Goal: Information Seeking & Learning: Check status

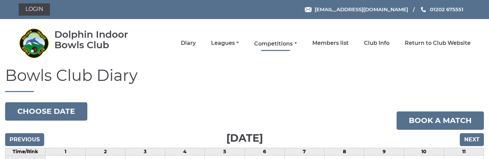
click at [277, 40] on link "Competitions" at bounding box center [275, 43] width 43 height 7
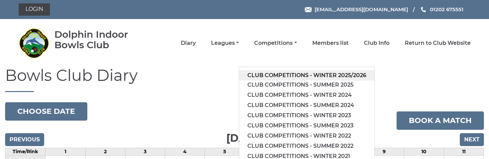
click at [306, 77] on link "Club competitions - Winter 2025/2026" at bounding box center [306, 75] width 135 height 10
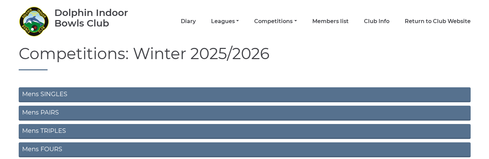
scroll to position [34, 0]
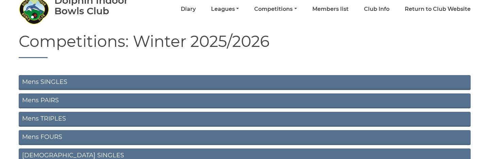
click at [134, 78] on link "Mens SINGLES" at bounding box center [245, 82] width 452 height 15
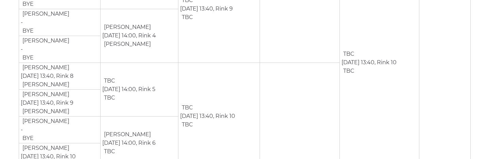
scroll to position [726, 0]
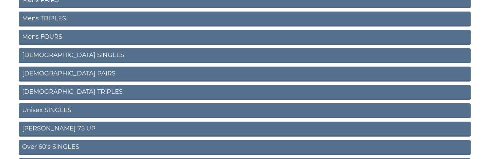
scroll to position [136, 0]
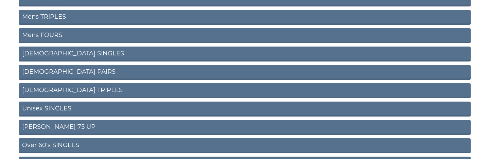
click at [75, 58] on link "Ladies SINGLES" at bounding box center [245, 54] width 452 height 15
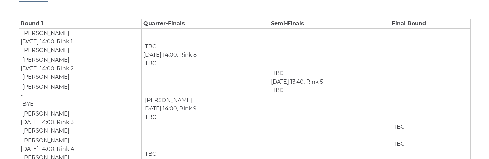
scroll to position [149, 0]
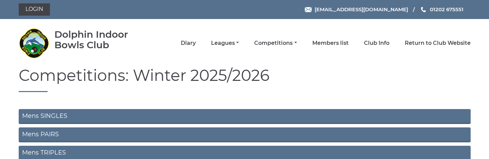
scroll to position [136, 0]
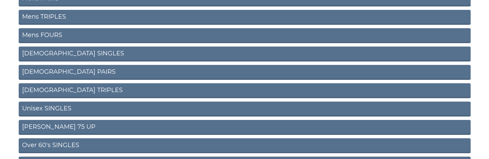
click at [87, 92] on link "Ladies TRIPLES" at bounding box center [245, 90] width 452 height 15
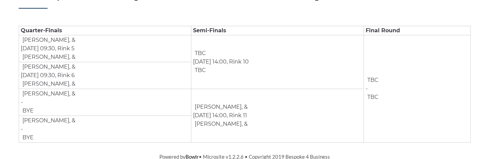
scroll to position [109, 0]
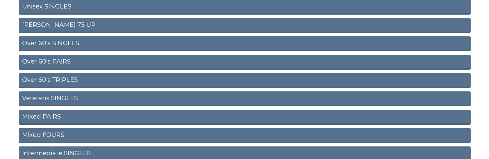
scroll to position [272, 0]
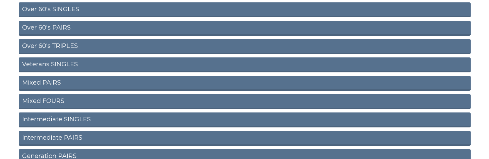
click at [72, 102] on link "Mixed FOURS" at bounding box center [245, 101] width 452 height 15
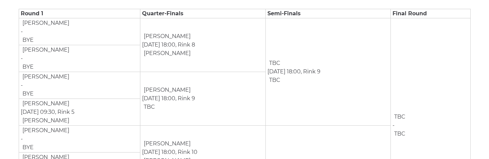
scroll to position [115, 0]
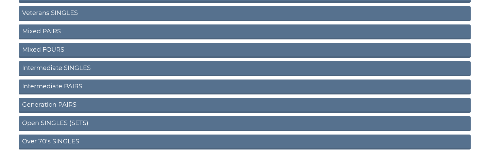
scroll to position [340, 0]
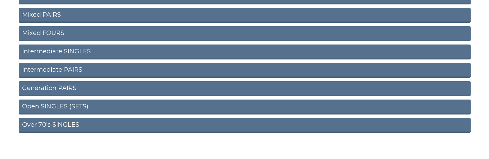
click at [103, 51] on link "Intermediate SINGLES" at bounding box center [245, 52] width 452 height 15
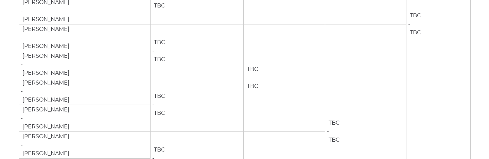
scroll to position [134, 0]
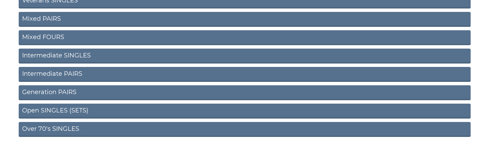
scroll to position [347, 0]
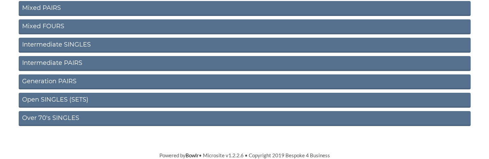
click at [120, 101] on link "Open SINGLES (SETS)" at bounding box center [245, 100] width 452 height 15
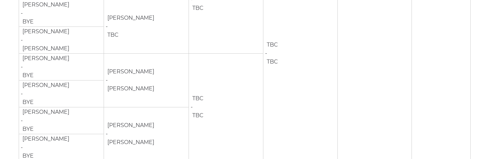
scroll to position [870, 0]
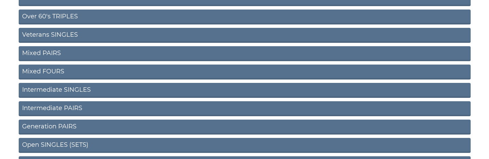
scroll to position [313, 0]
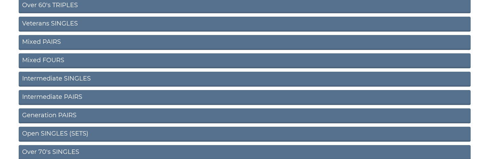
click at [99, 117] on link "Generation PAIRS" at bounding box center [245, 115] width 452 height 15
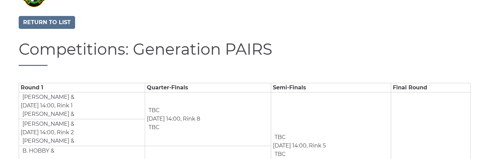
scroll to position [47, 0]
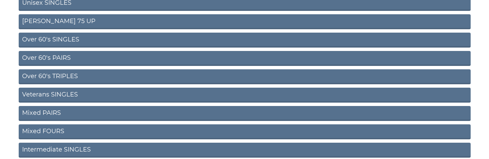
scroll to position [208, 0]
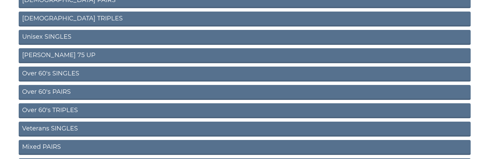
click at [109, 129] on link "Veterans SINGLES" at bounding box center [245, 129] width 452 height 15
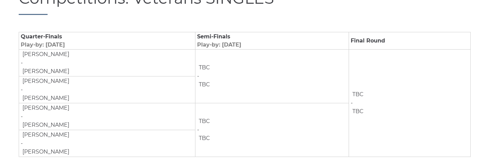
scroll to position [118, 0]
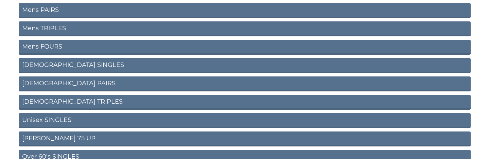
scroll to position [137, 0]
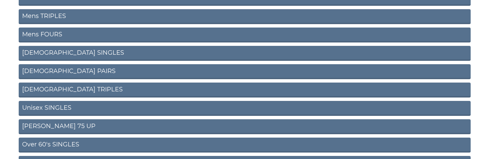
click at [108, 127] on link "[PERSON_NAME] 75 UP" at bounding box center [245, 126] width 452 height 15
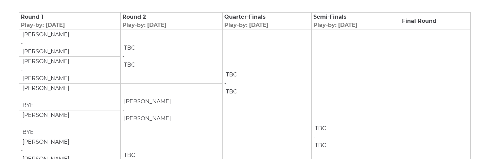
scroll to position [100, 0]
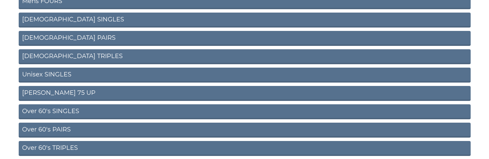
scroll to position [340, 0]
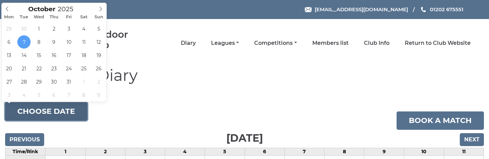
click at [79, 106] on button "Choose date" at bounding box center [46, 111] width 82 height 18
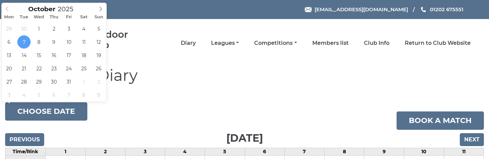
click at [10, 8] on span at bounding box center [7, 8] width 11 height 10
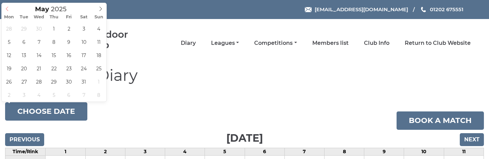
click at [10, 8] on span at bounding box center [7, 8] width 11 height 10
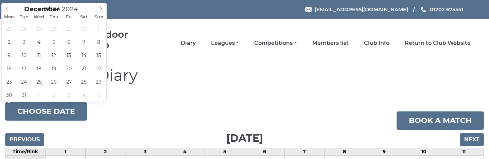
click at [10, 8] on span at bounding box center [7, 8] width 11 height 10
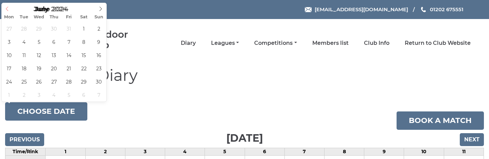
click at [10, 8] on span at bounding box center [7, 8] width 11 height 10
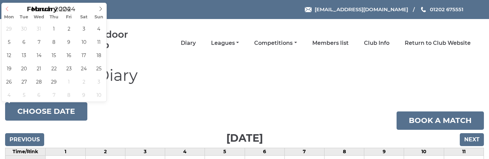
click at [10, 8] on span at bounding box center [7, 8] width 11 height 10
type input "2023"
click at [10, 8] on span at bounding box center [7, 8] width 11 height 10
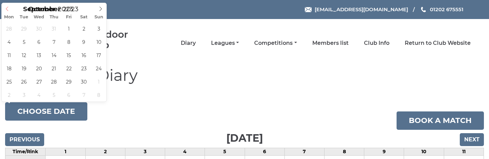
click at [10, 8] on span at bounding box center [7, 8] width 11 height 10
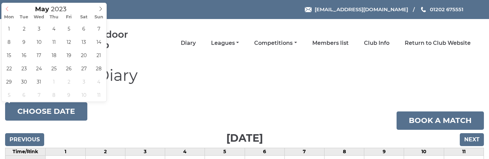
click at [10, 8] on span at bounding box center [7, 8] width 11 height 10
type input "2022"
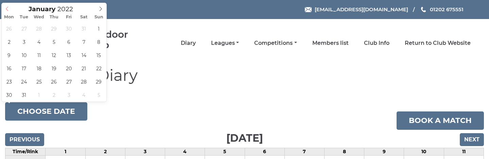
click at [10, 8] on span at bounding box center [7, 8] width 11 height 10
type input "2022-10-22"
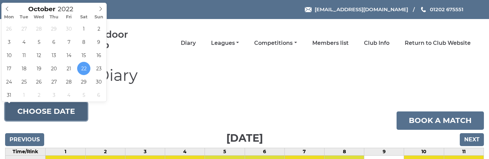
click at [48, 111] on button "Choose date" at bounding box center [46, 111] width 82 height 18
type input "[DATE]"
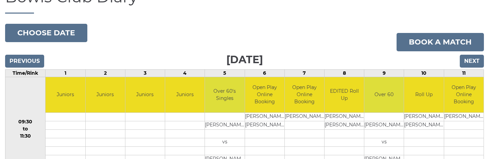
scroll to position [68, 0]
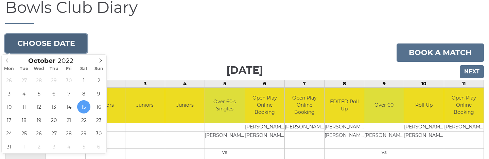
click at [71, 49] on button "Choose date" at bounding box center [46, 43] width 82 height 18
type input "[DATE]"
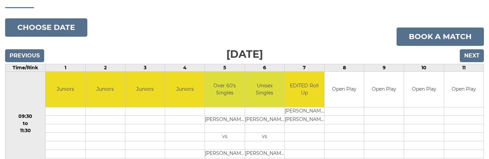
scroll to position [68, 0]
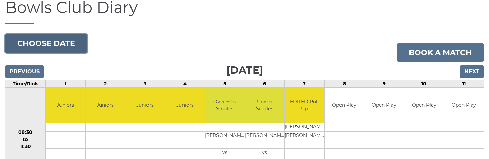
click at [44, 44] on button "Choose date" at bounding box center [46, 43] width 82 height 18
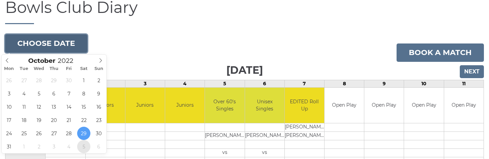
type input "[DATE]"
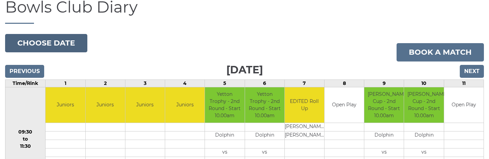
scroll to position [68, 0]
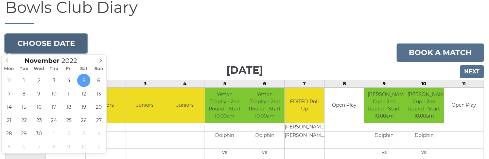
click at [47, 40] on button "Choose date" at bounding box center [46, 43] width 82 height 18
type input "[DATE]"
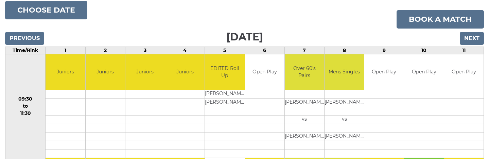
scroll to position [102, 0]
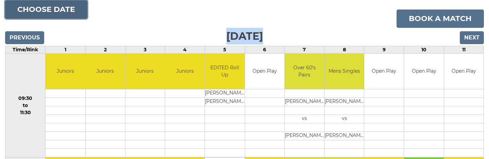
click at [43, 16] on button "Choose date" at bounding box center [46, 9] width 82 height 18
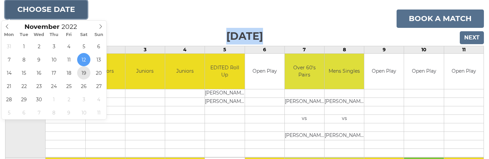
type input "2022-11-19"
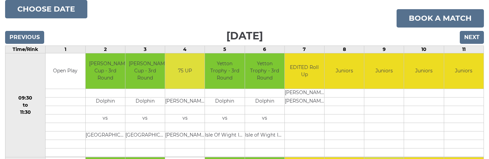
scroll to position [102, 0]
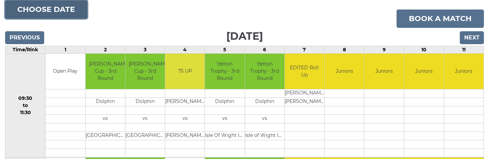
click at [25, 5] on button "Choose date" at bounding box center [46, 9] width 82 height 18
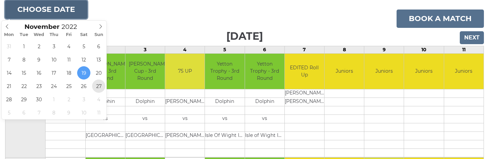
type input "[DATE]"
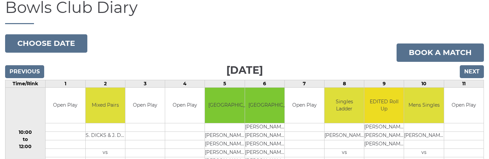
scroll to position [102, 0]
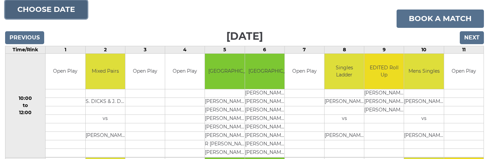
click at [38, 12] on button "Choose date" at bounding box center [46, 9] width 82 height 18
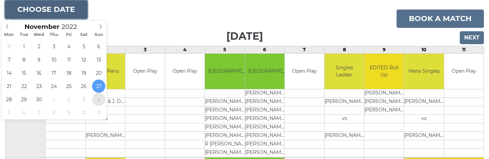
type input "[DATE]"
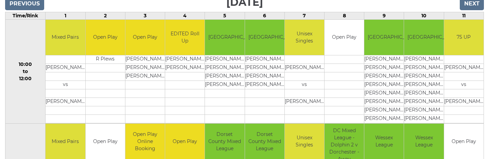
scroll to position [102, 0]
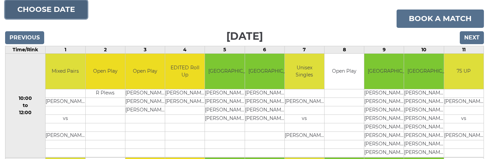
click at [55, 14] on button "Choose date" at bounding box center [46, 9] width 82 height 18
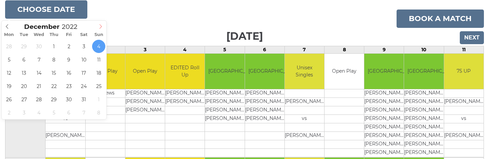
type input "2023"
click at [99, 28] on icon at bounding box center [100, 26] width 5 height 5
click at [3, 29] on span at bounding box center [7, 26] width 11 height 10
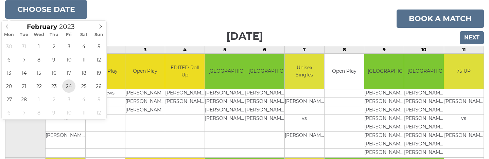
type input "2023-02-24"
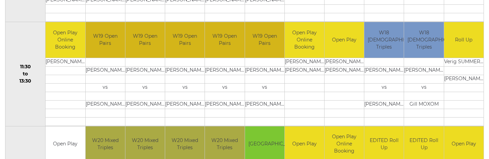
scroll to position [62, 0]
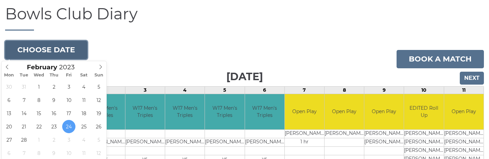
click at [55, 47] on button "Choose date" at bounding box center [46, 50] width 82 height 18
type input "2023-02-26"
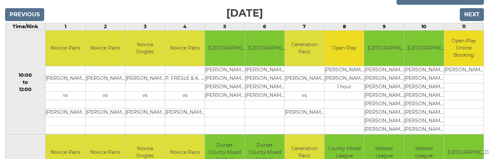
scroll to position [91, 0]
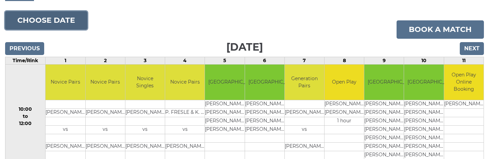
click at [54, 22] on button "Choose date" at bounding box center [46, 20] width 82 height 18
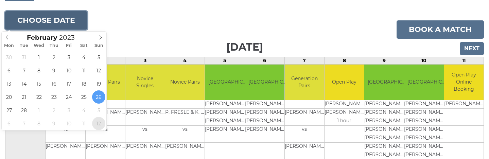
type input "2023-03-12"
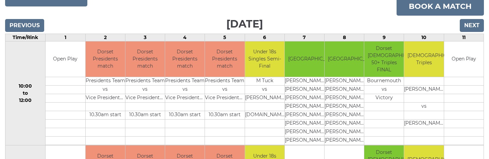
scroll to position [102, 0]
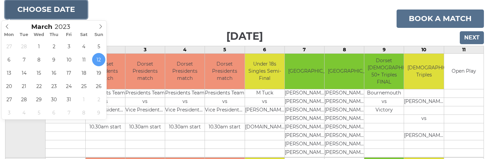
click at [53, 15] on button "Choose date" at bounding box center [46, 9] width 82 height 18
type input "[DATE]"
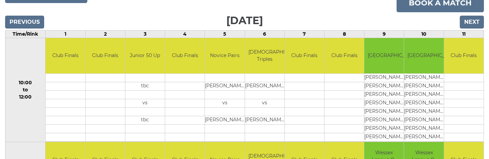
scroll to position [102, 0]
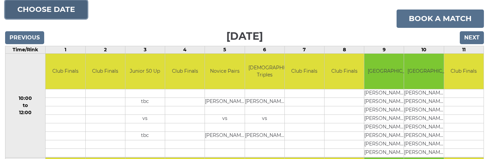
click at [62, 13] on button "Choose date" at bounding box center [46, 9] width 82 height 18
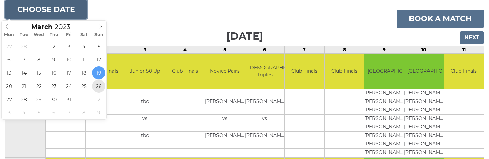
type input "2023-03-26"
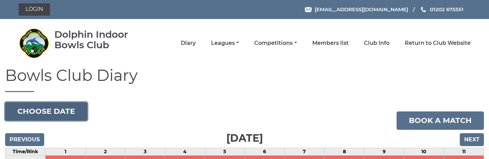
click at [75, 113] on button "Choose date" at bounding box center [46, 111] width 82 height 18
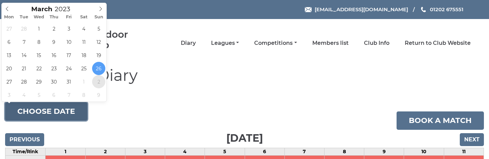
type input "[DATE]"
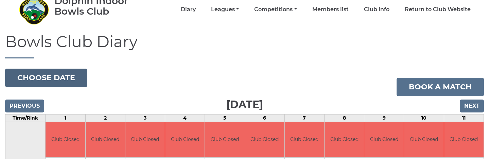
scroll to position [34, 0]
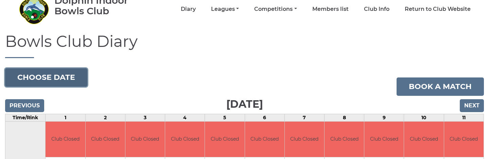
click at [71, 79] on button "Choose date" at bounding box center [46, 77] width 82 height 18
